Goal: Transaction & Acquisition: Purchase product/service

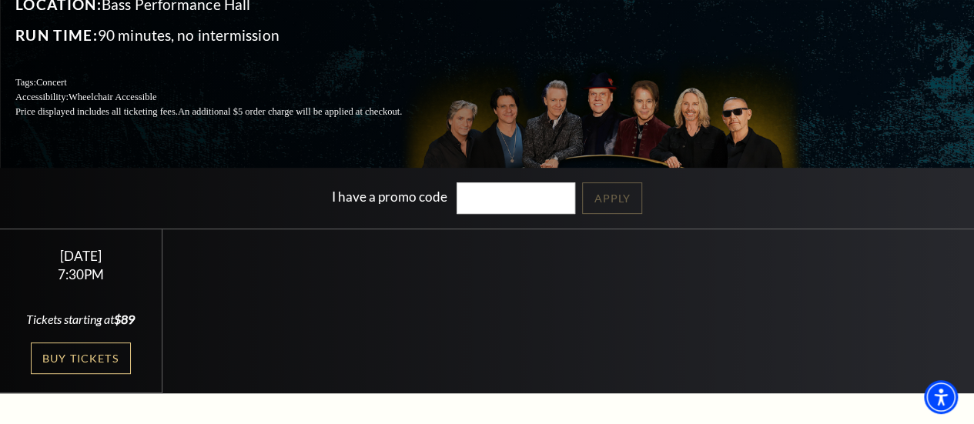
scroll to position [156, 0]
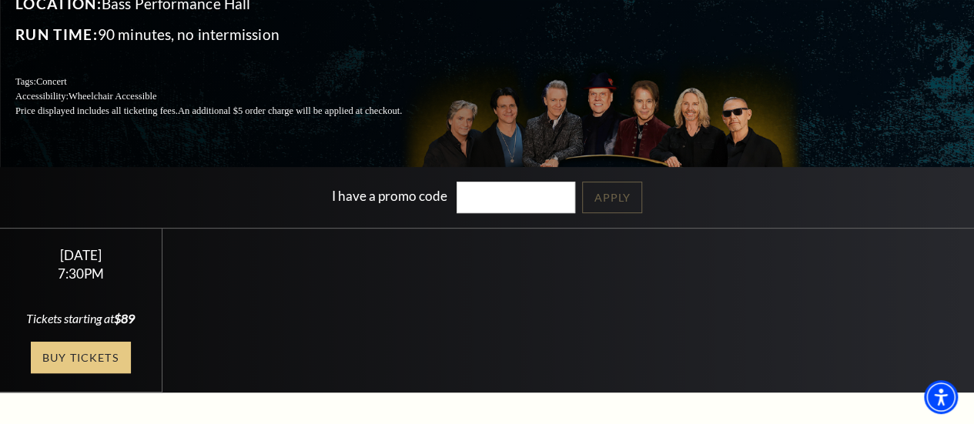
click at [59, 373] on link "Buy Tickets" at bounding box center [81, 358] width 100 height 32
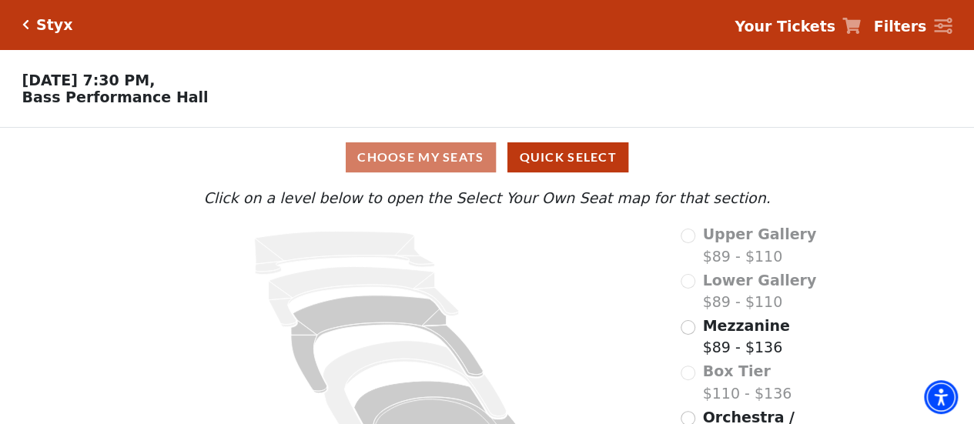
scroll to position [79, 0]
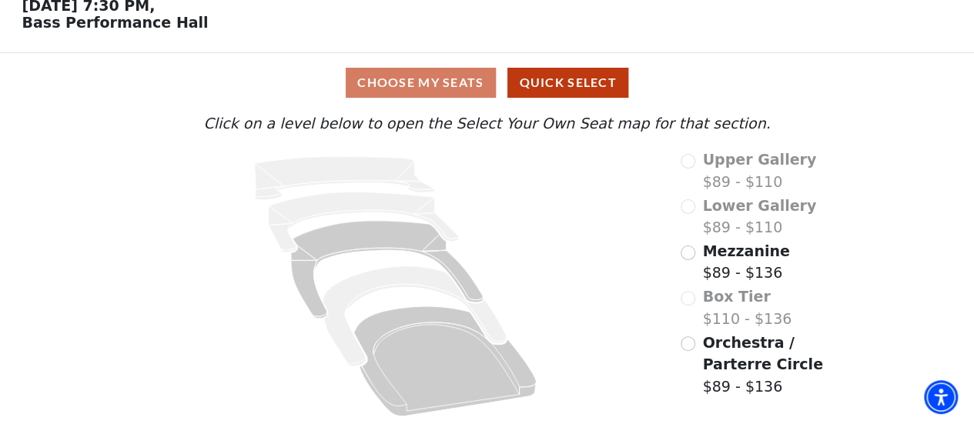
click at [684, 159] on div "Upper Gallery $89 - $110" at bounding box center [761, 171] width 161 height 44
click at [691, 256] on input "Mezzanine$89 - $136\a" at bounding box center [688, 253] width 15 height 15
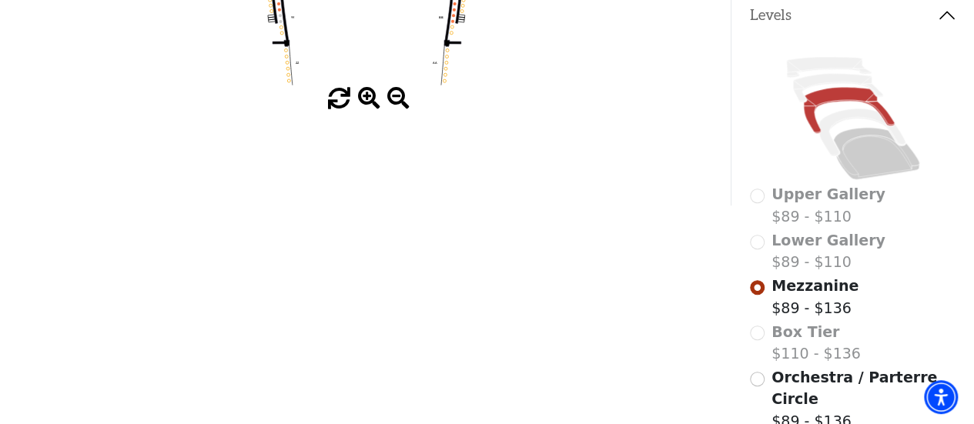
scroll to position [343, 0]
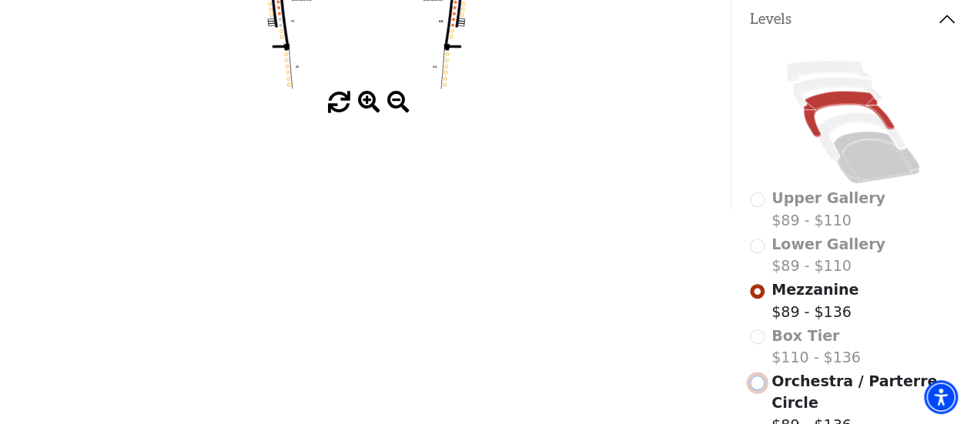
click at [757, 377] on input "Orchestra / Parterre Circle$89 - $136\a" at bounding box center [757, 383] width 15 height 15
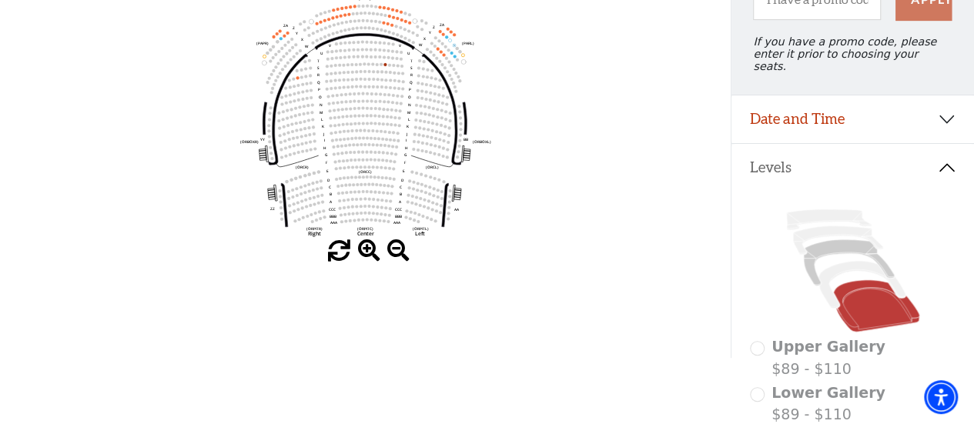
scroll to position [203, 0]
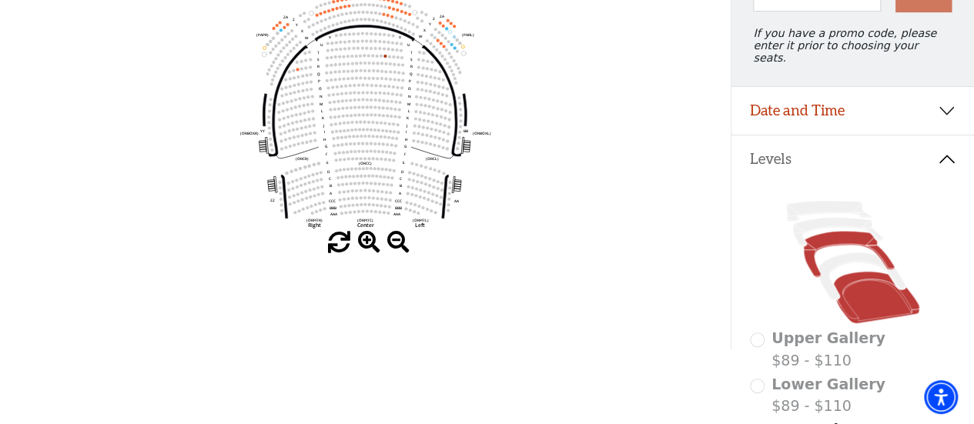
click at [829, 236] on icon at bounding box center [848, 255] width 91 height 46
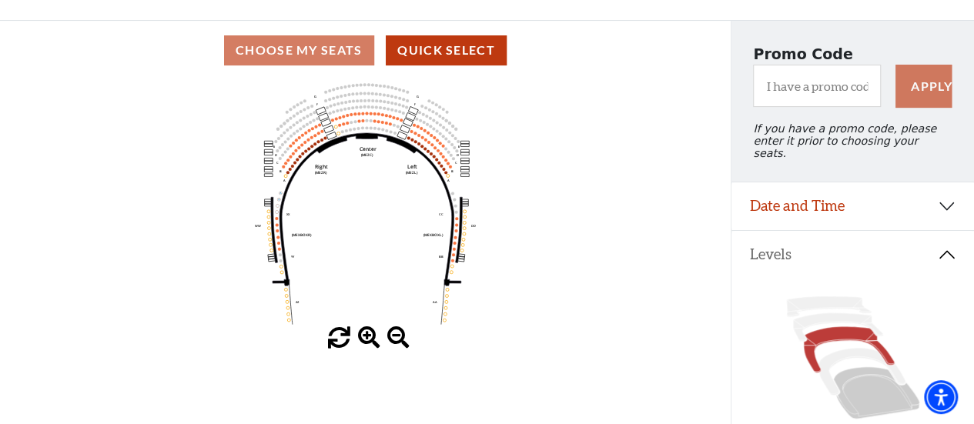
scroll to position [108, 0]
